Goal: Information Seeking & Learning: Find specific fact

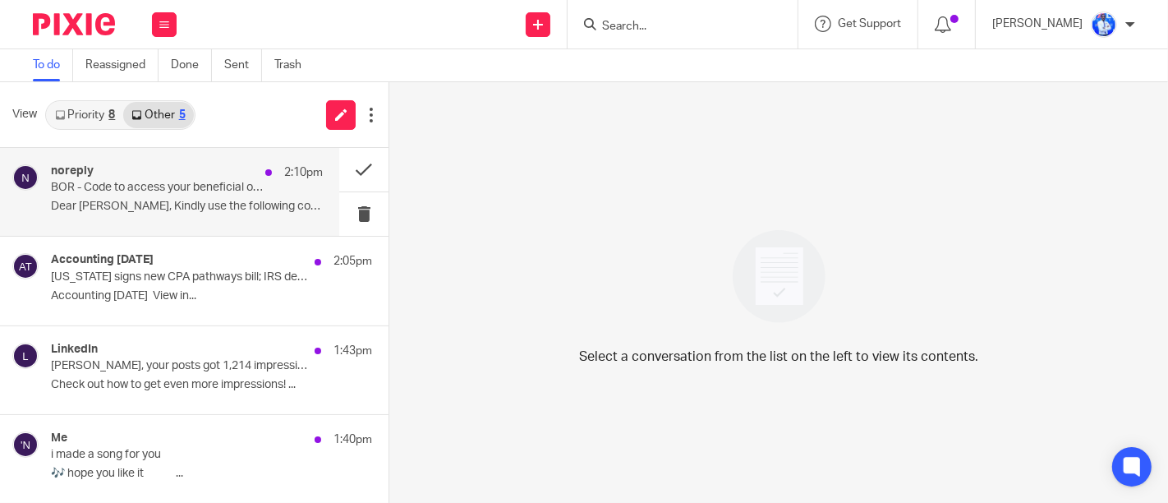
click at [213, 196] on div "noreply 2:10pm BOR - Code to access your beneficial ownership data. Dear [PERSO…" at bounding box center [187, 191] width 272 height 55
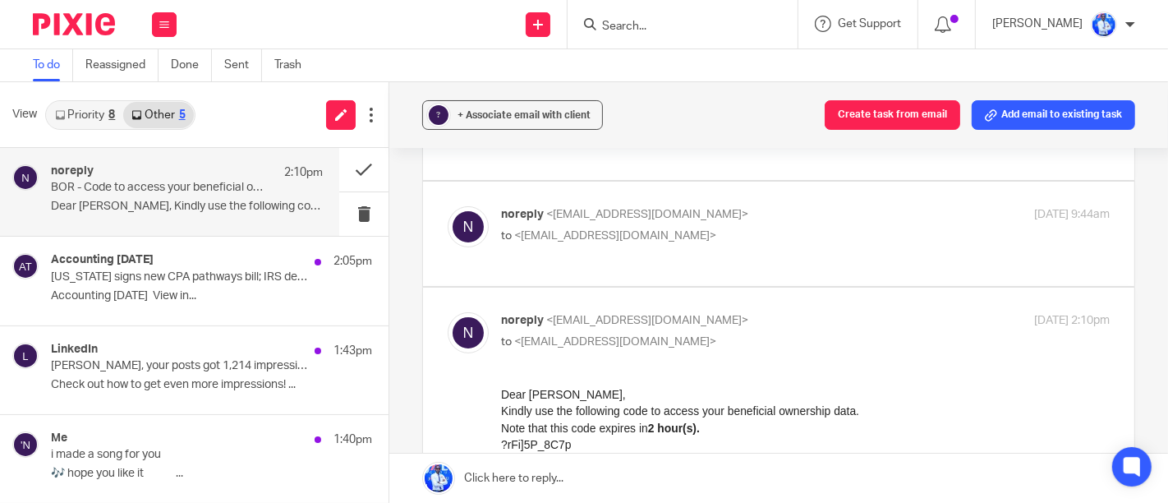
scroll to position [382, 0]
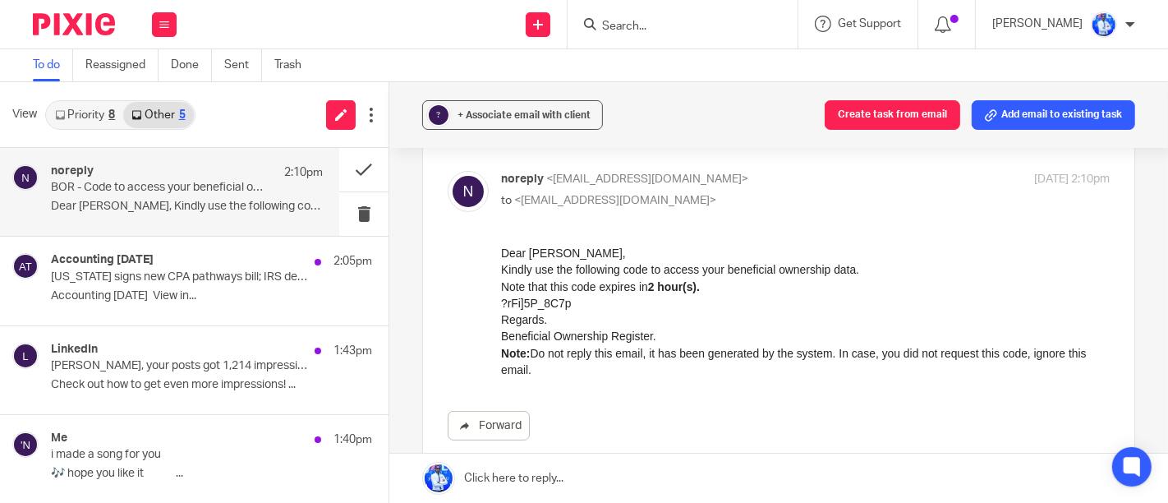
click at [560, 305] on h1 "?rFi]5P_8C7p" at bounding box center [804, 303] width 609 height 16
copy h1 "?rFi]5P_8C7p"
click at [954, 338] on p "Regards. Beneficial Ownership Register." at bounding box center [804, 328] width 609 height 34
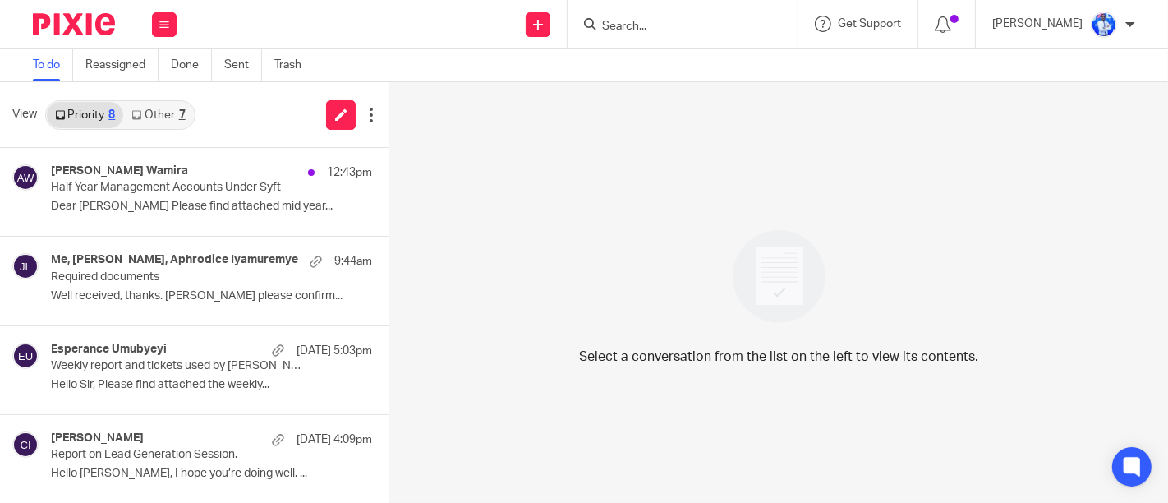
click at [166, 118] on link "Other 7" at bounding box center [158, 115] width 70 height 26
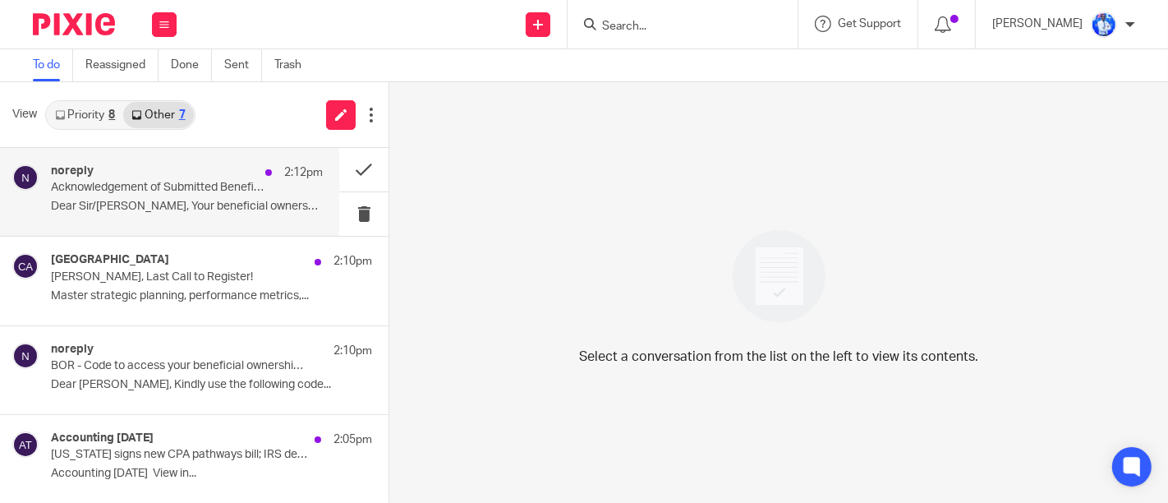
click at [187, 202] on p "Dear Sir/[PERSON_NAME], Your beneficial ownership..." at bounding box center [187, 207] width 272 height 14
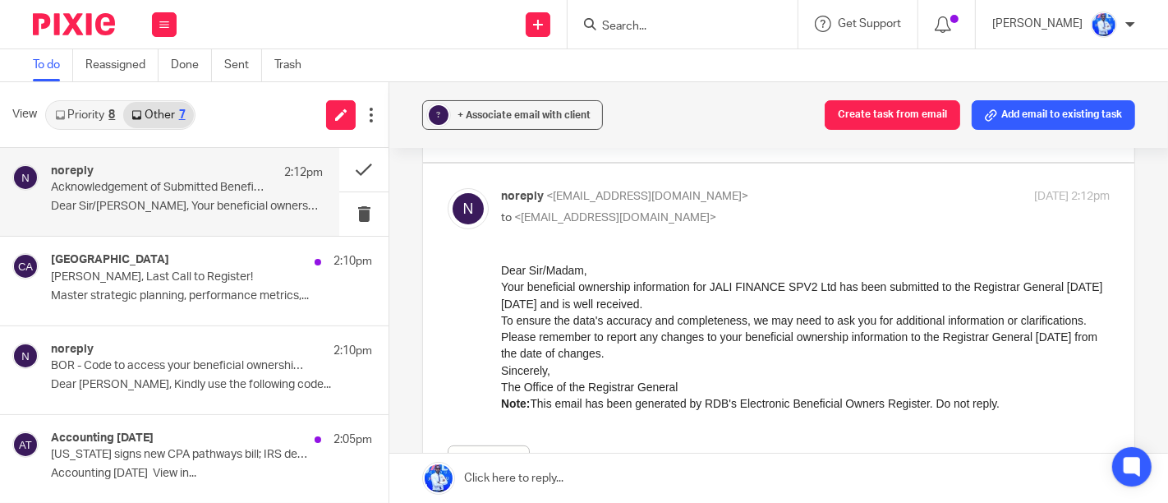
scroll to position [260, 0]
click at [575, 359] on p "Your beneficial ownership information for JALI FINANCE SPV2 Ltd has been submit…" at bounding box center [804, 318] width 609 height 83
drag, startPoint x: 575, startPoint y: 375, endPoint x: 575, endPoint y: 359, distance: 16.4
click at [575, 359] on p "Your beneficial ownership information for JALI FINANCE SPV2 Ltd has been submit…" at bounding box center [804, 318] width 609 height 83
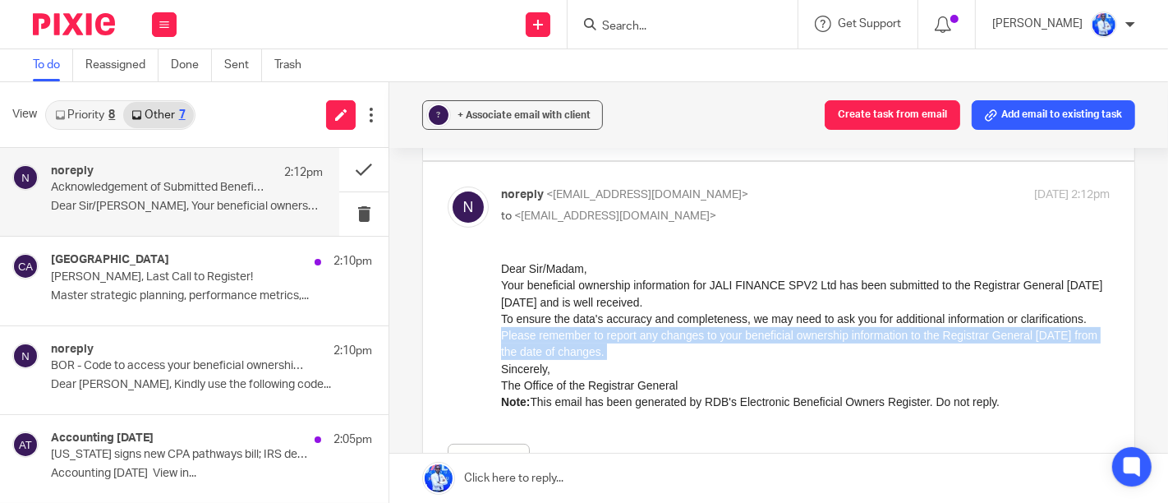
click at [575, 359] on p "Your beneficial ownership information for JALI FINANCE SPV2 Ltd has been submit…" at bounding box center [804, 318] width 609 height 83
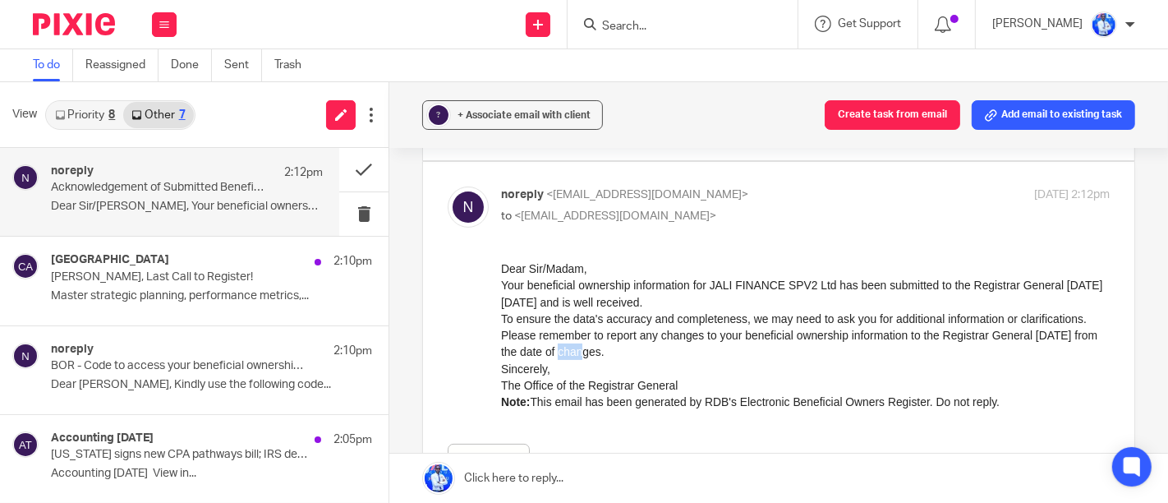
click at [575, 359] on p "Your beneficial ownership information for JALI FINANCE SPV2 Ltd has been submit…" at bounding box center [804, 318] width 609 height 83
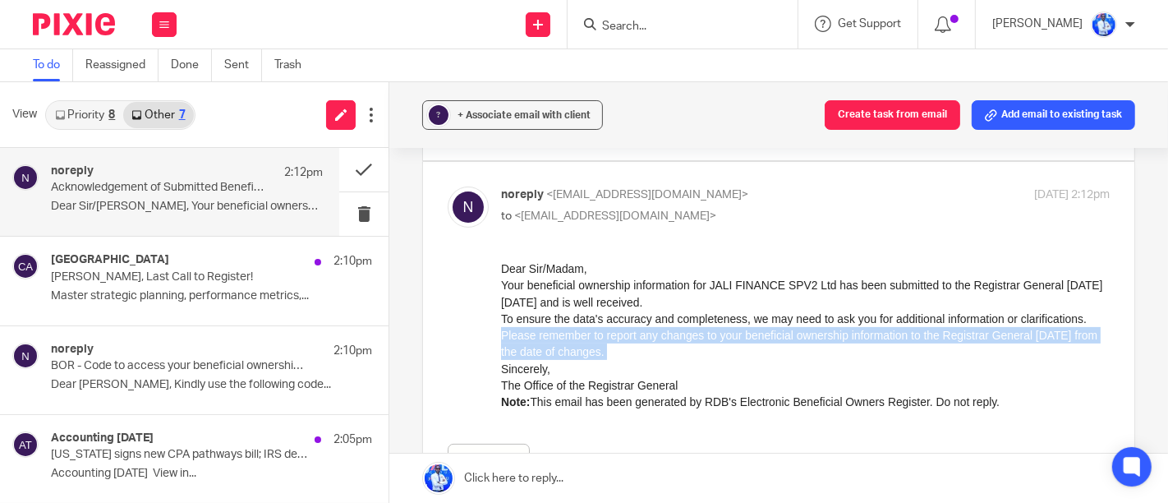
click at [575, 359] on p "Your beneficial ownership information for JALI FINANCE SPV2 Ltd has been submit…" at bounding box center [804, 318] width 609 height 83
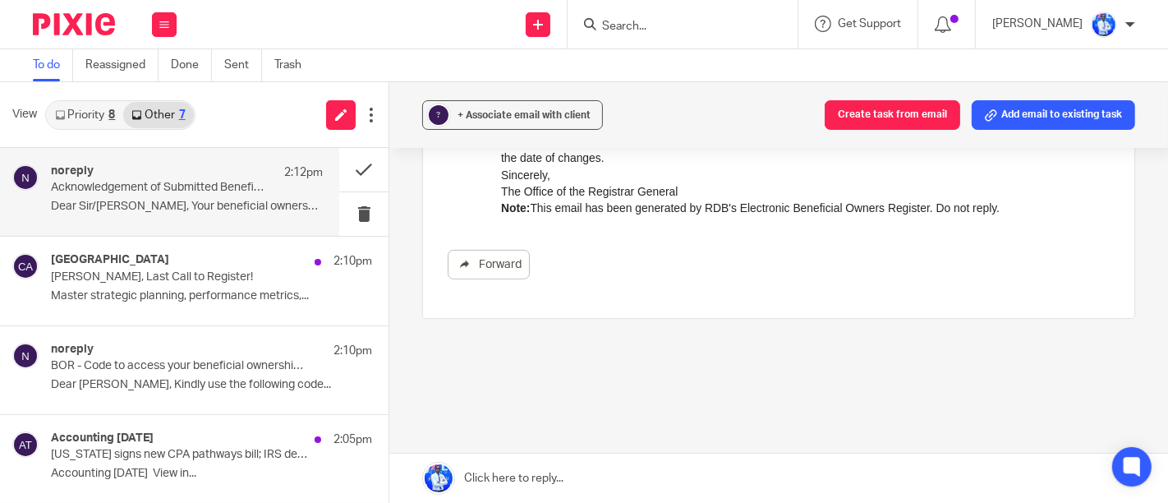
scroll to position [467, 0]
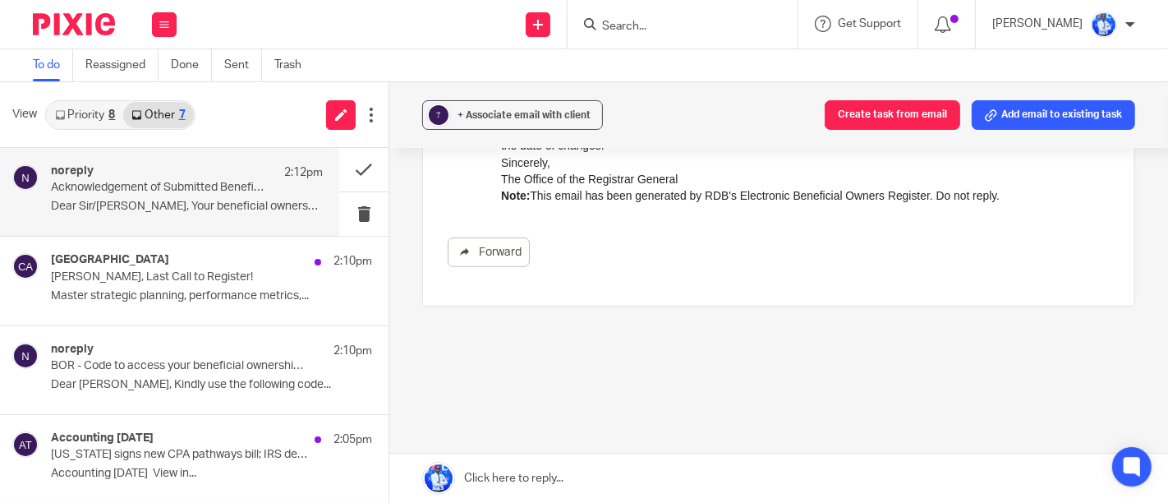
click at [86, 108] on link "Priority 8" at bounding box center [85, 115] width 76 height 26
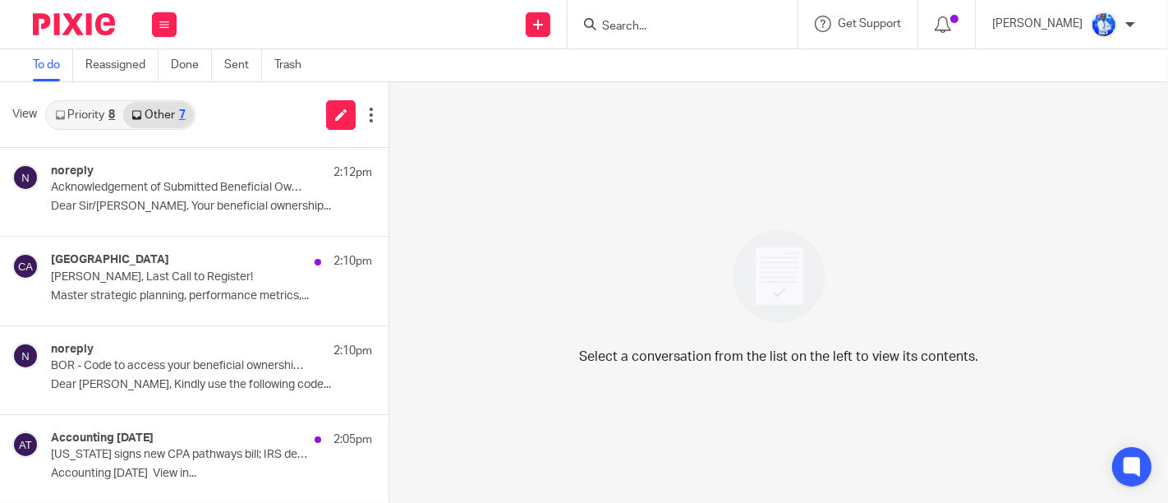
click at [115, 118] on div "8" at bounding box center [111, 115] width 7 height 12
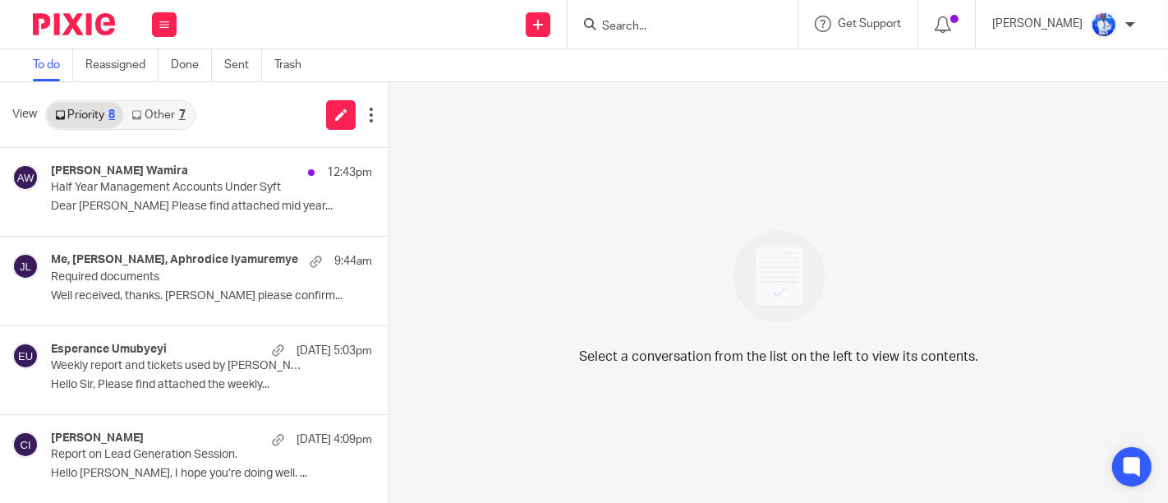
click at [171, 125] on link "Other 7" at bounding box center [158, 115] width 70 height 26
click at [154, 116] on link "Other 7" at bounding box center [158, 115] width 70 height 26
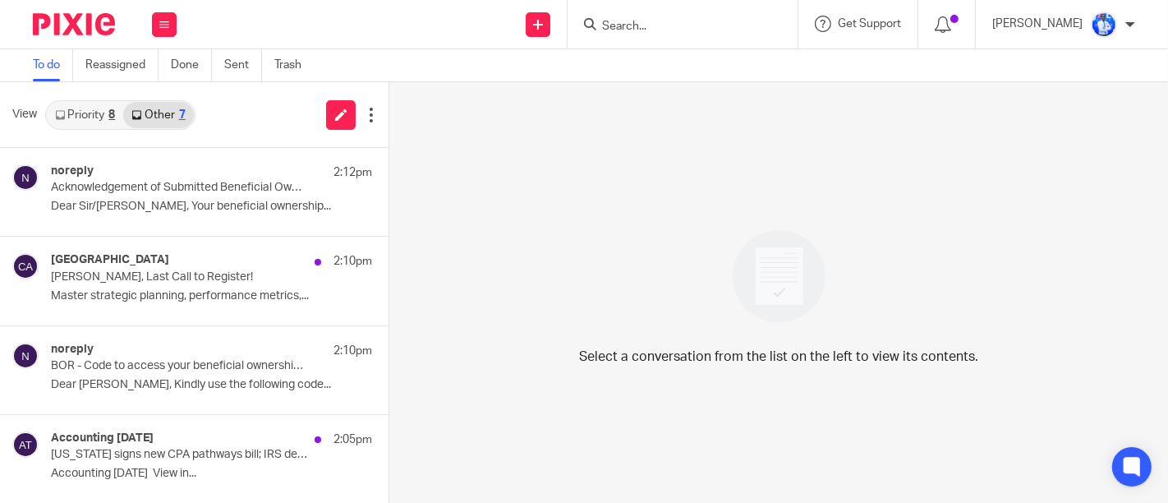
click at [74, 117] on link "Priority 8" at bounding box center [85, 115] width 76 height 26
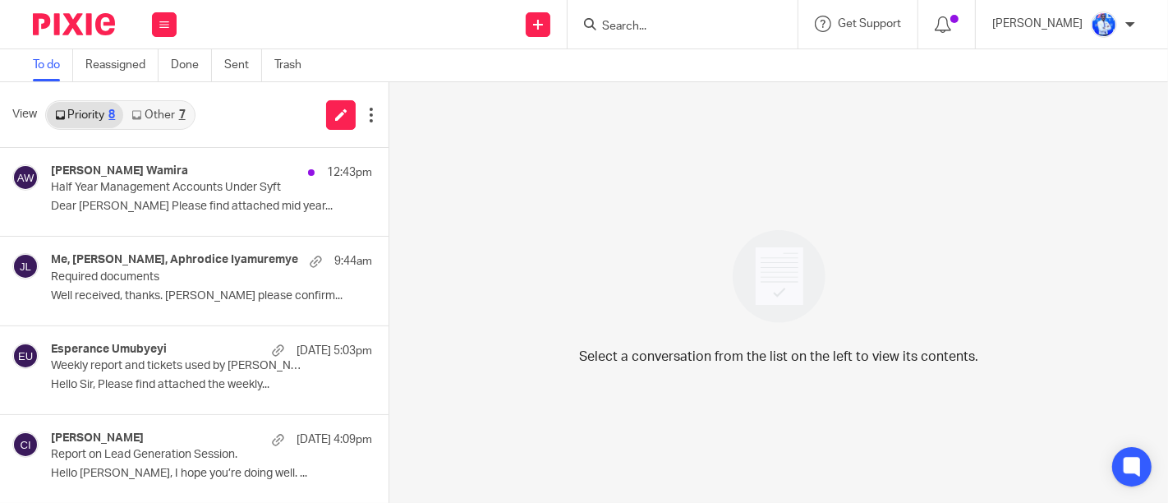
click at [147, 115] on link "Other 7" at bounding box center [158, 115] width 70 height 26
click at [171, 105] on link "Other 7" at bounding box center [158, 115] width 70 height 26
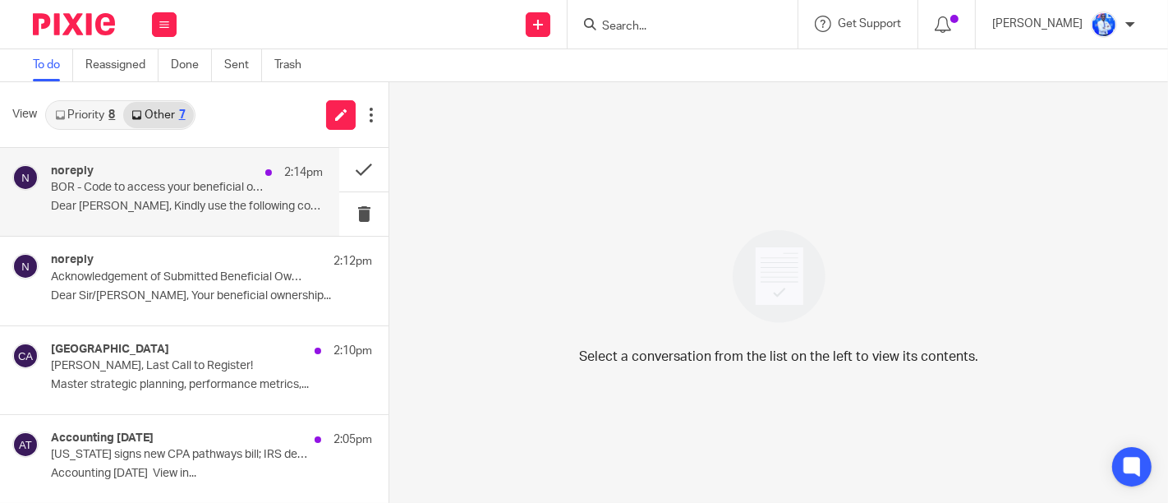
click at [185, 190] on p "BOR - Code to access your beneficial ownership data." at bounding box center [160, 188] width 218 height 14
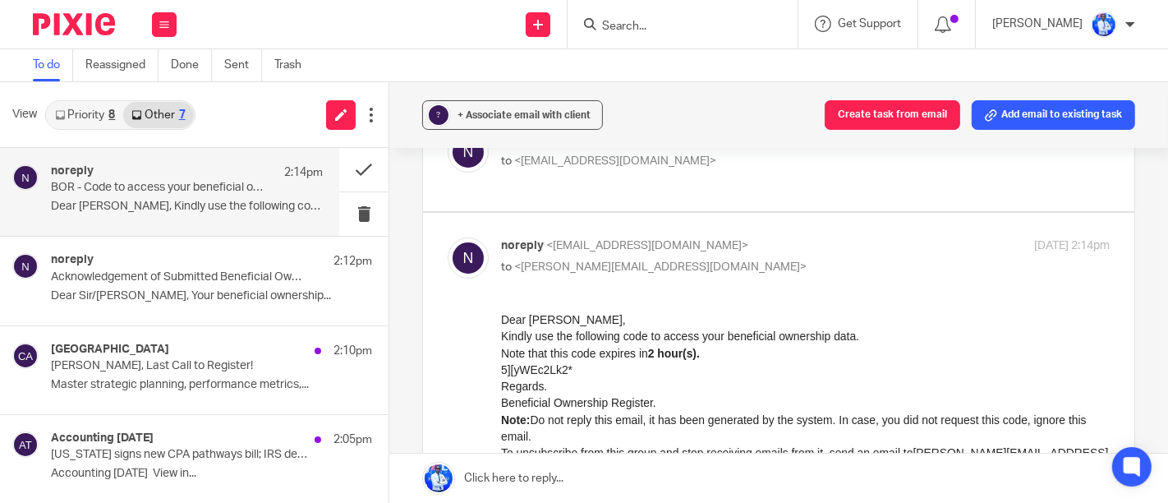
scroll to position [421, 0]
click at [554, 373] on h1 "5][yWEc2Lk2*" at bounding box center [804, 369] width 609 height 16
copy h1 "5][yWEc2Lk2*"
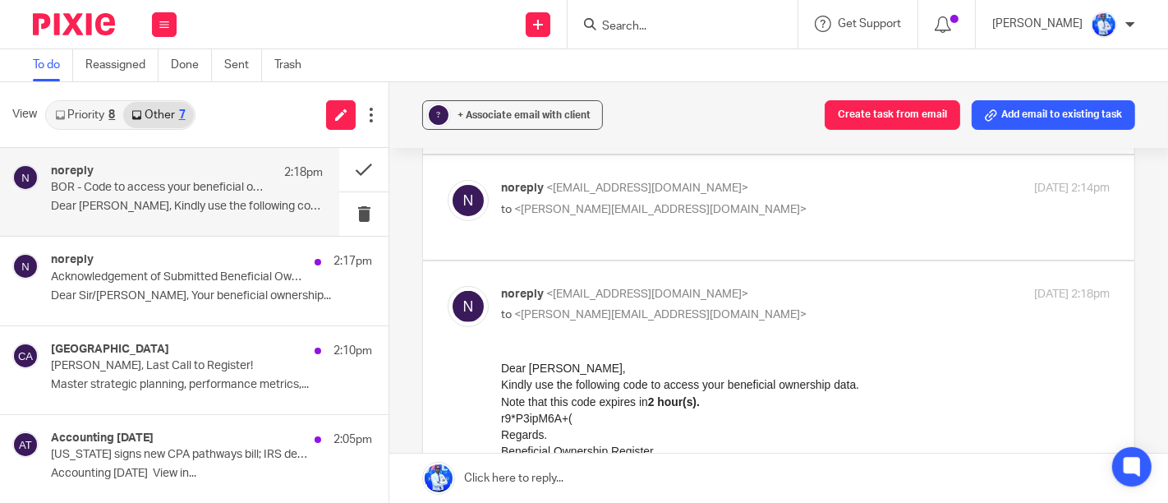
scroll to position [478, 0]
click at [546, 419] on h1 "r9*P3ipM6A+(" at bounding box center [804, 418] width 609 height 16
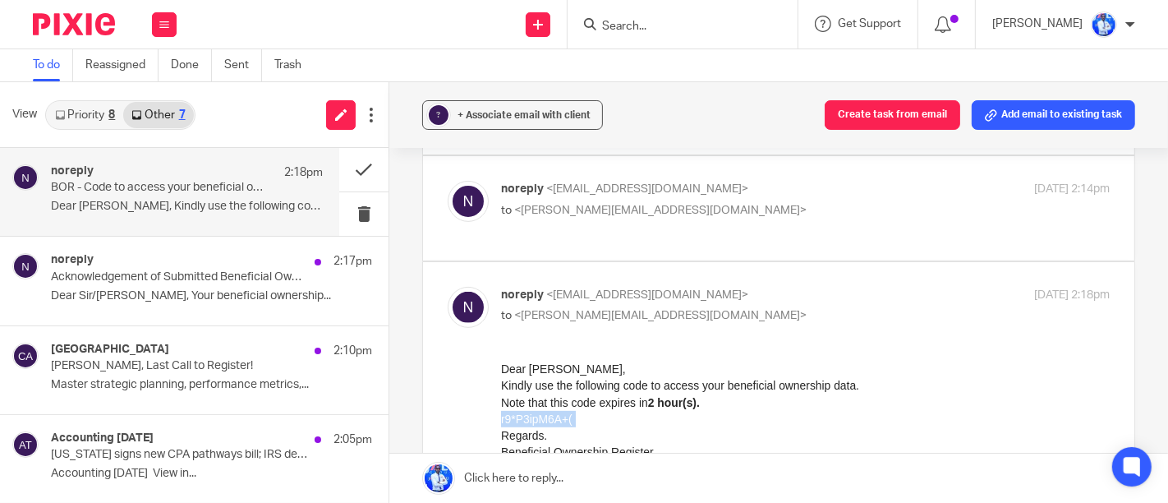
copy h1 "r9*P3ipM6A+("
click at [853, 287] on div "noreply <noreply@rdb.rw> to <felix@jalipartners.com> 19 Aug 2025 2:18pm Forward" at bounding box center [779, 445] width 662 height 316
click at [647, 448] on p "Regards. Beneficial Ownership Register." at bounding box center [804, 443] width 609 height 34
click at [621, 404] on p "Kindly use the following code to access your beneficial ownership data. Note th…" at bounding box center [804, 393] width 609 height 34
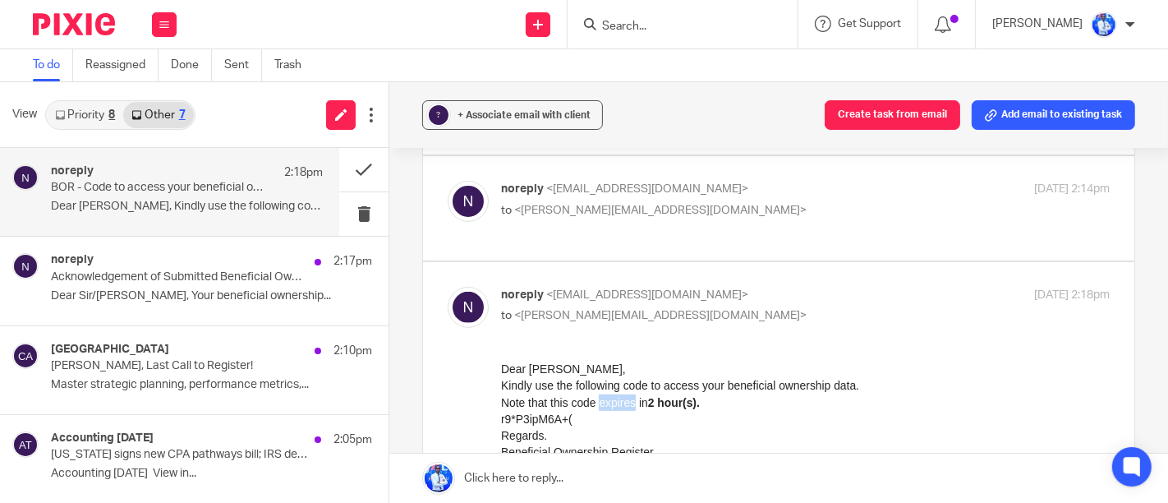
click at [621, 404] on p "Kindly use the following code to access your beneficial ownership data. Note th…" at bounding box center [804, 393] width 609 height 34
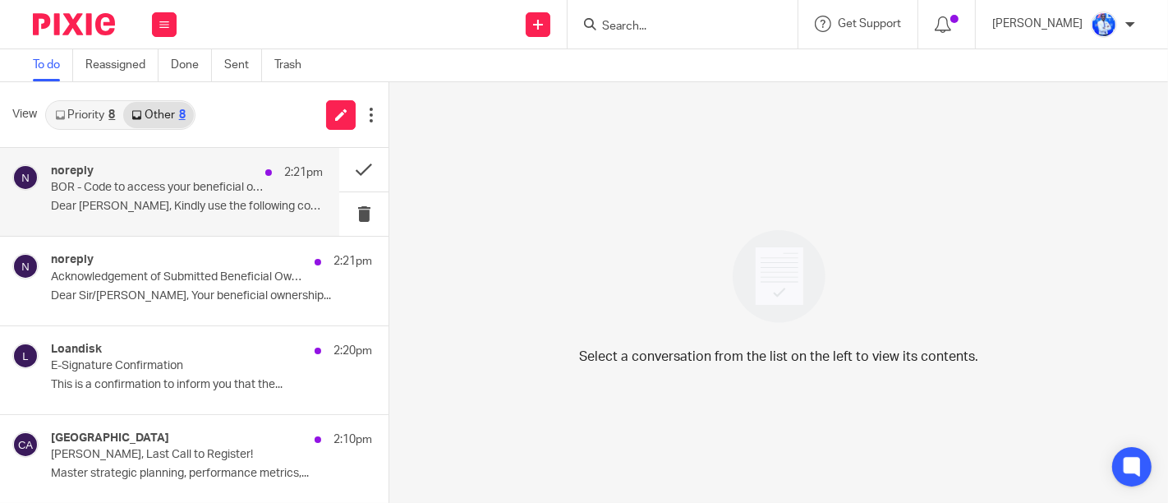
click at [196, 191] on p "BOR - Code to access your beneficial ownership data." at bounding box center [160, 188] width 218 height 14
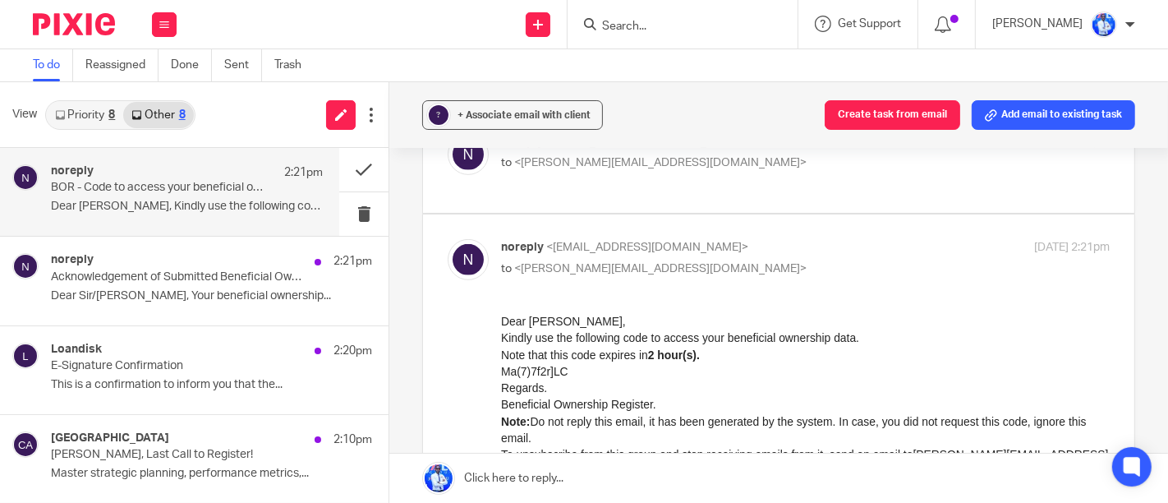
scroll to position [629, 0]
click at [555, 369] on h1 "Ma(7)7f2r]LC" at bounding box center [804, 373] width 609 height 16
copy h1 "Ma(7)7f2r]LC"
